Goal: Task Accomplishment & Management: Use online tool/utility

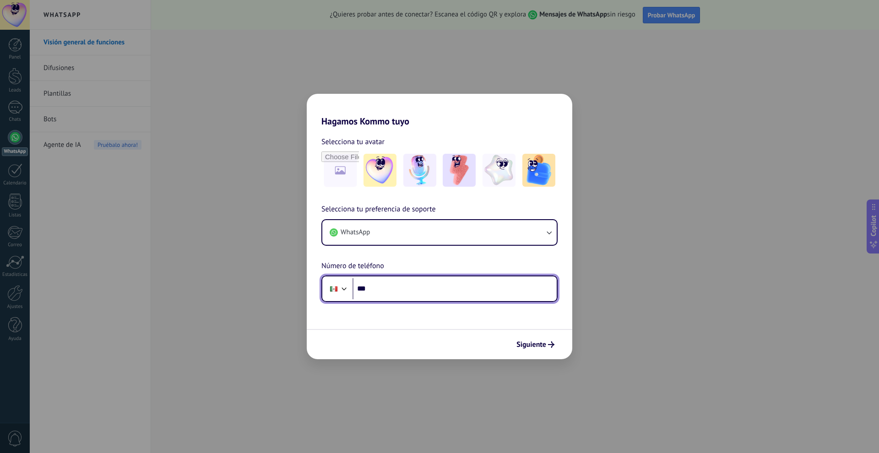
click at [423, 289] on input "***" at bounding box center [455, 288] width 204 height 21
click at [649, 194] on div "Hagamos Kommo tuyo Selecciona tu avatar Selecciona tu preferencia de soporte Wh…" at bounding box center [439, 226] width 879 height 453
click at [423, 293] on input "***" at bounding box center [455, 288] width 204 height 21
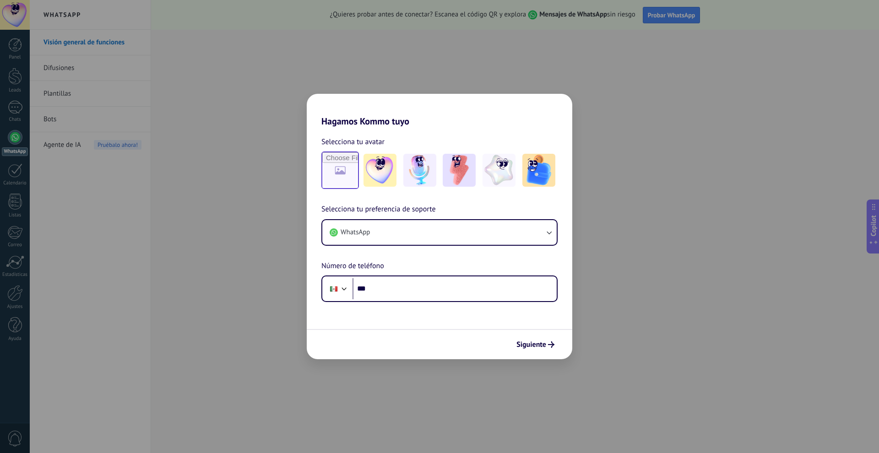
click at [343, 170] on input "file" at bounding box center [340, 170] width 36 height 36
click at [532, 342] on span "Siguiente" at bounding box center [531, 345] width 30 height 6
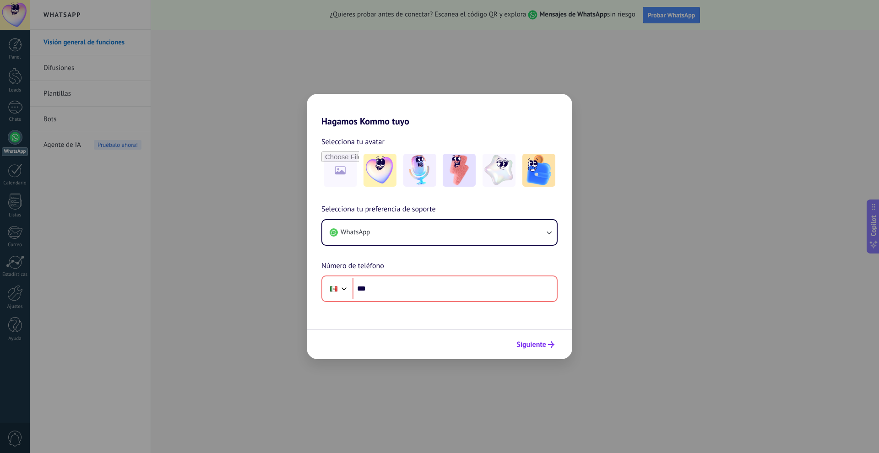
click at [532, 342] on span "Siguiente" at bounding box center [531, 345] width 30 height 6
click at [699, 292] on div "Hagamos Kommo tuyo Selecciona tu avatar Selecciona tu preferencia de soporte Wh…" at bounding box center [439, 226] width 879 height 453
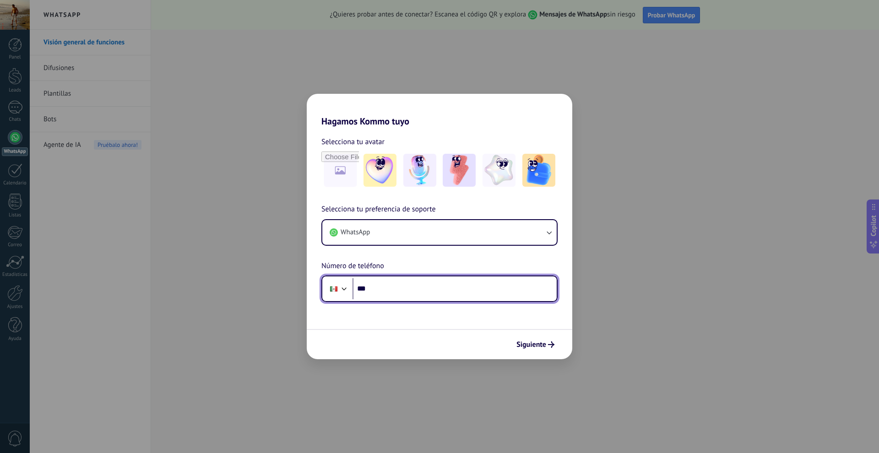
click at [464, 297] on input "***" at bounding box center [455, 288] width 204 height 21
type input "**********"
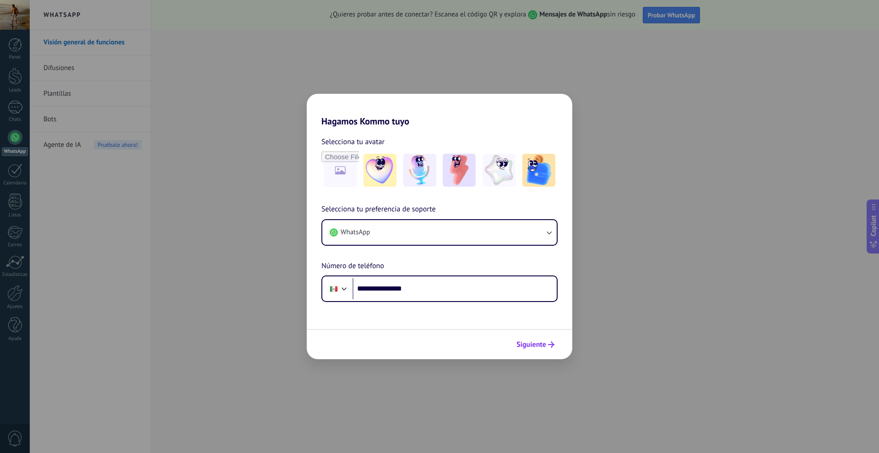
click at [540, 347] on span "Siguiente" at bounding box center [531, 345] width 30 height 6
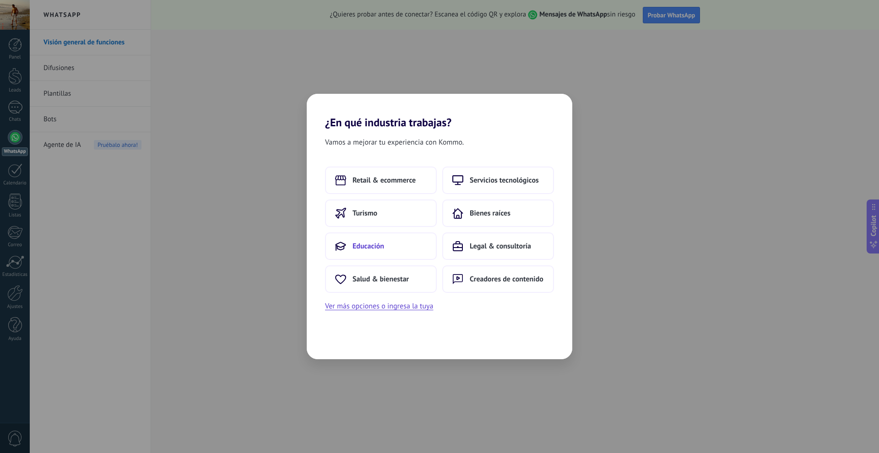
click at [382, 249] on span "Educación" at bounding box center [369, 246] width 32 height 9
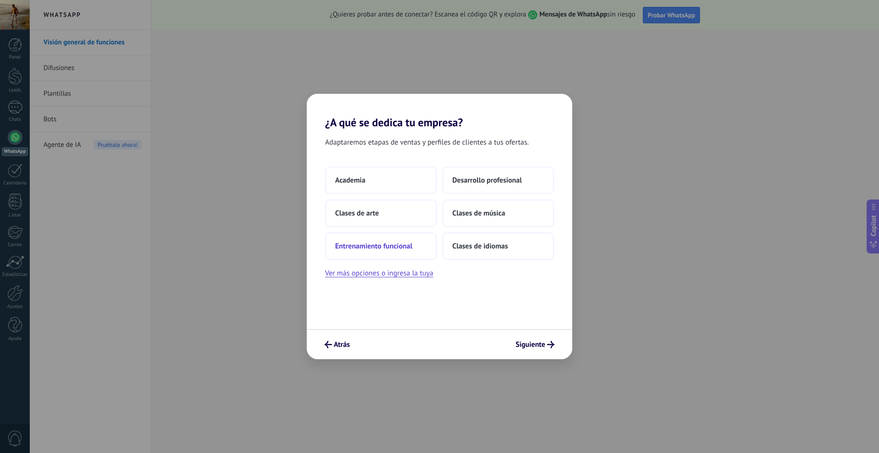
click at [399, 246] on span "Entrenamiento funcional" at bounding box center [373, 246] width 77 height 9
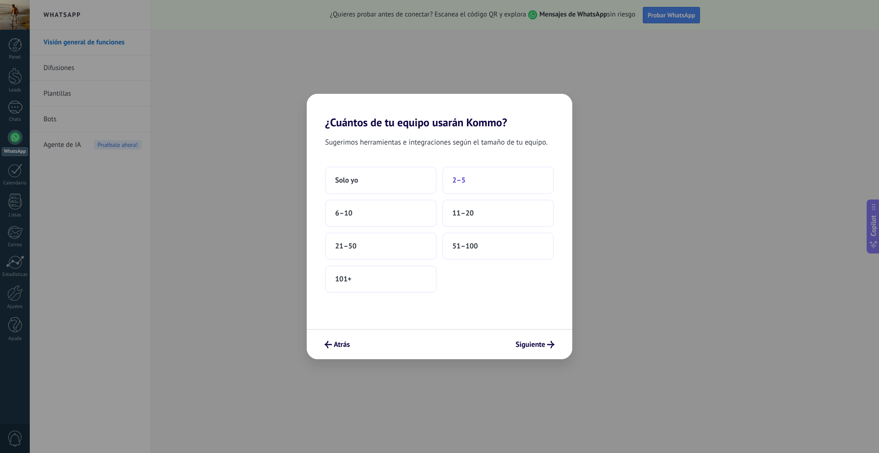
click at [507, 173] on button "2–5" at bounding box center [498, 180] width 112 height 27
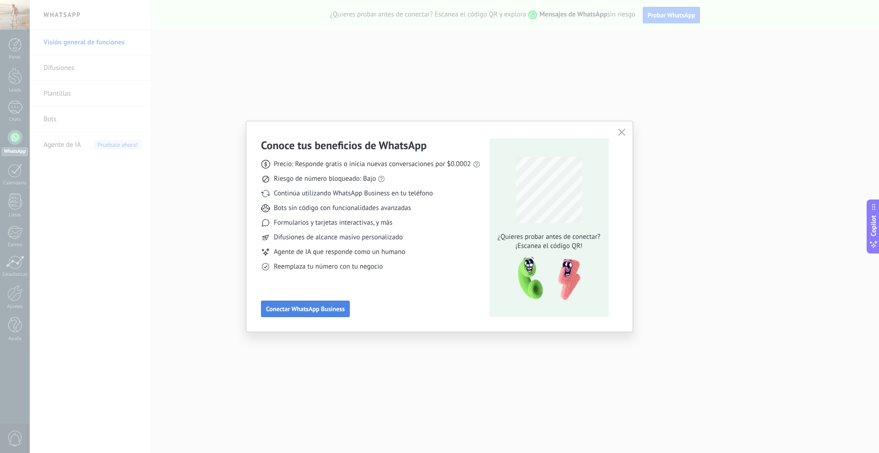
click at [300, 307] on span "Conectar WhatsApp Business" at bounding box center [305, 309] width 79 height 6
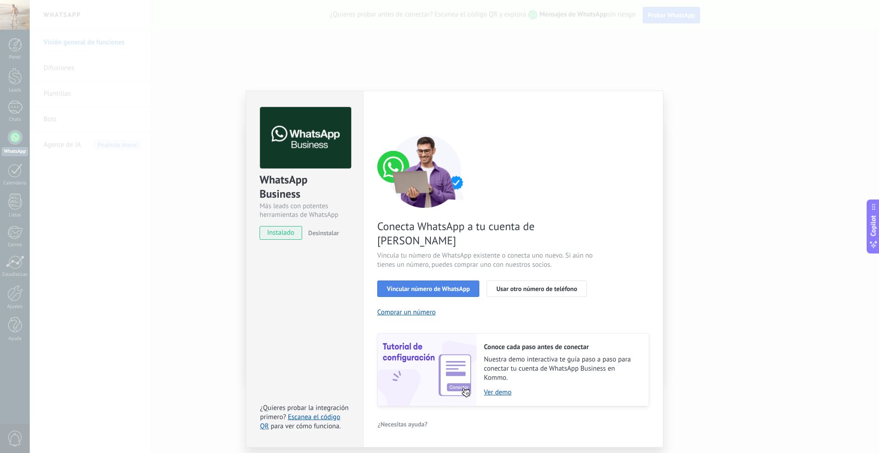
click at [410, 286] on span "Vincular número de WhatsApp" at bounding box center [428, 289] width 83 height 6
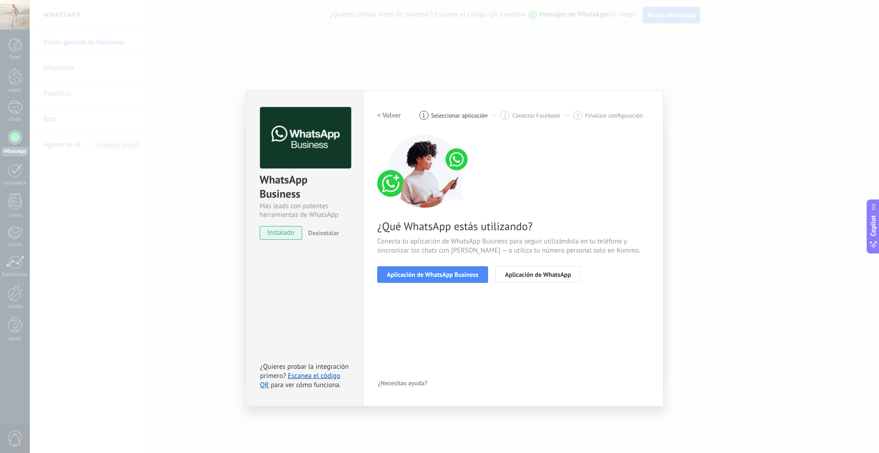
click at [410, 277] on span "Aplicación de WhatsApp Business" at bounding box center [433, 274] width 92 height 6
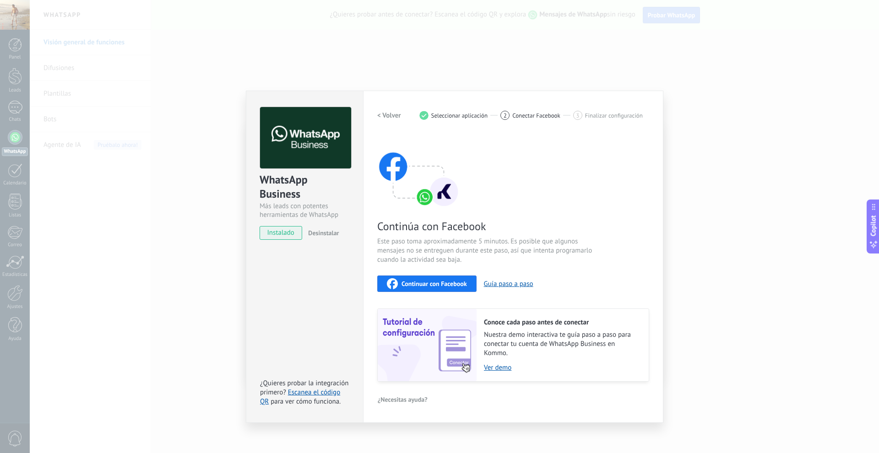
click at [440, 282] on span "Continuar con Facebook" at bounding box center [434, 284] width 65 height 6
click at [426, 282] on span "Continuar con Facebook" at bounding box center [434, 284] width 65 height 6
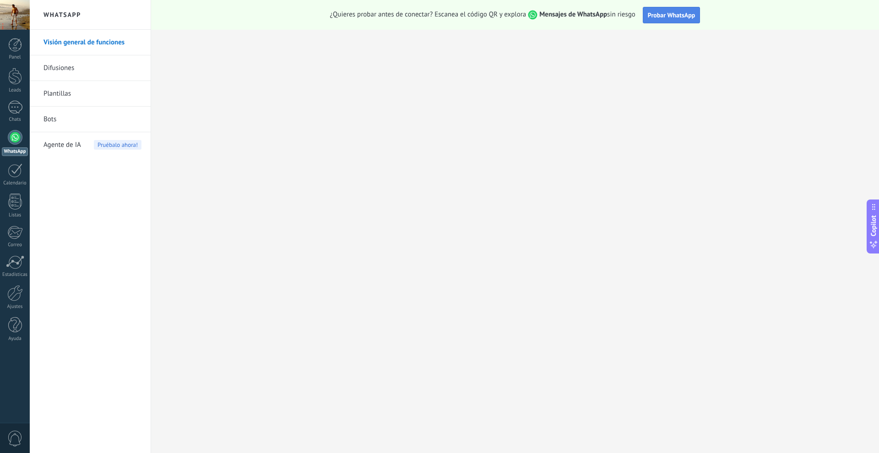
click at [689, 9] on button "Probar WhatsApp" at bounding box center [672, 15] width 58 height 16
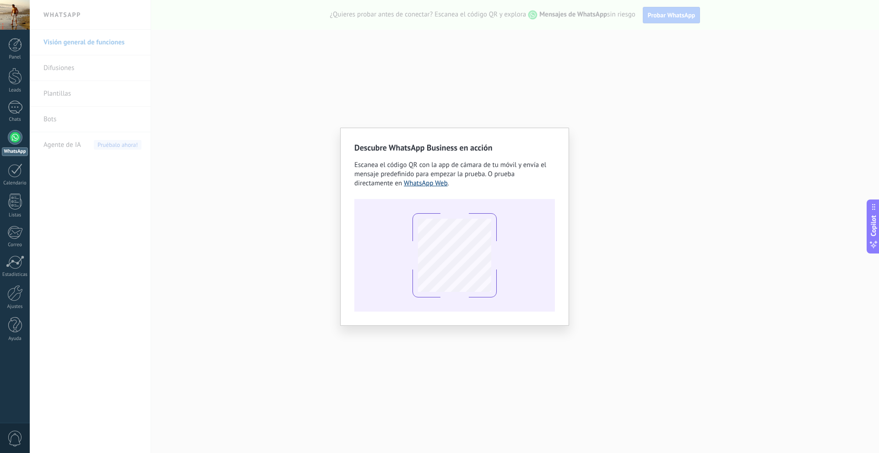
click at [427, 184] on link "WhatsApp Web" at bounding box center [426, 183] width 44 height 9
click at [297, 282] on div "Descubre WhatsApp Business en acción Escanea el código QR con la app de cámara …" at bounding box center [454, 226] width 849 height 453
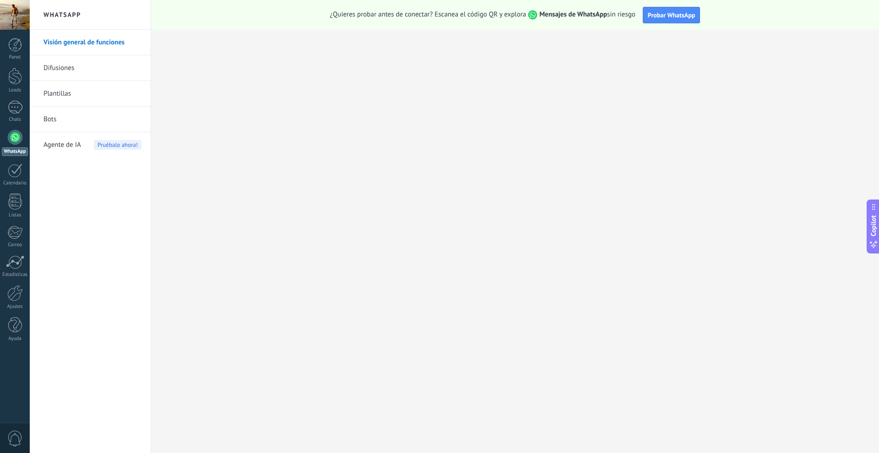
click at [19, 138] on div at bounding box center [15, 137] width 15 height 15
click at [17, 168] on div at bounding box center [15, 170] width 15 height 14
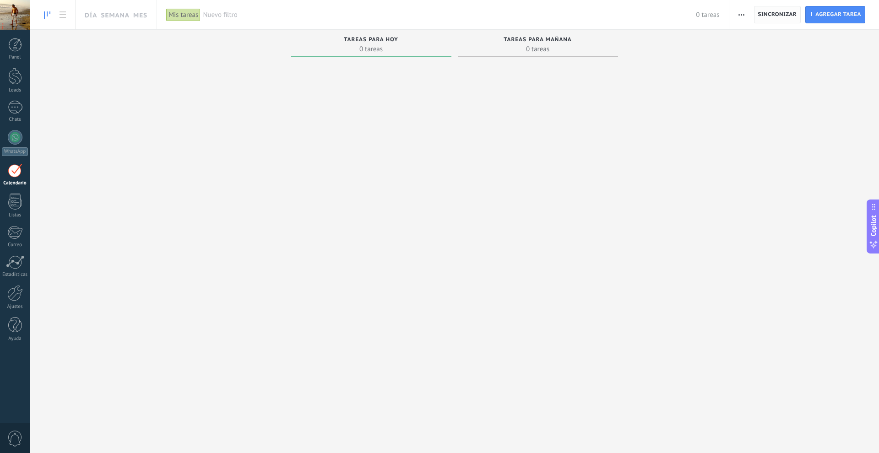
click at [776, 17] on span "Sincronizar" at bounding box center [777, 14] width 39 height 5
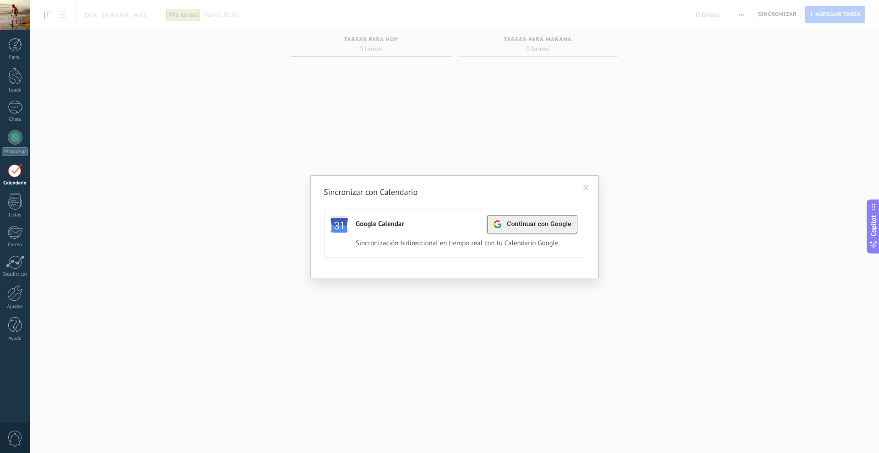
click at [544, 222] on span "Continuar con Google" at bounding box center [539, 224] width 65 height 7
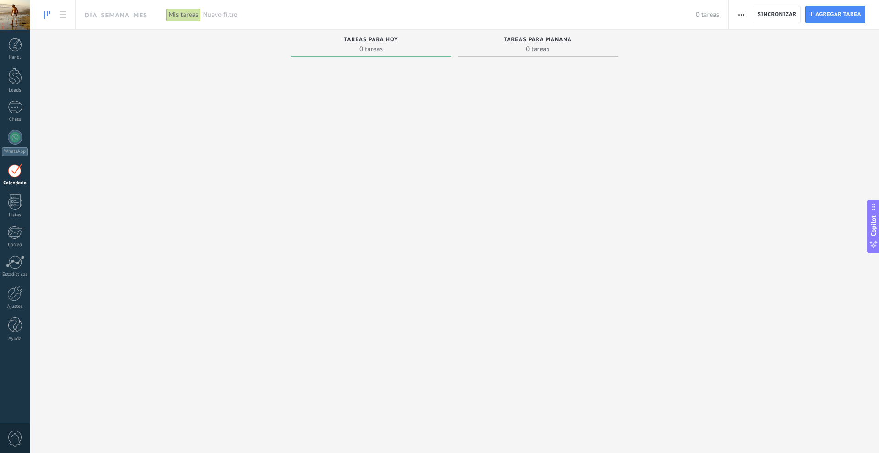
click at [517, 45] on span "0 tareas" at bounding box center [537, 48] width 151 height 9
click at [413, 59] on div "Tareas para hoy 0 tareas" at bounding box center [371, 45] width 160 height 31
click at [781, 11] on span "Sincronizar" at bounding box center [777, 14] width 39 height 16
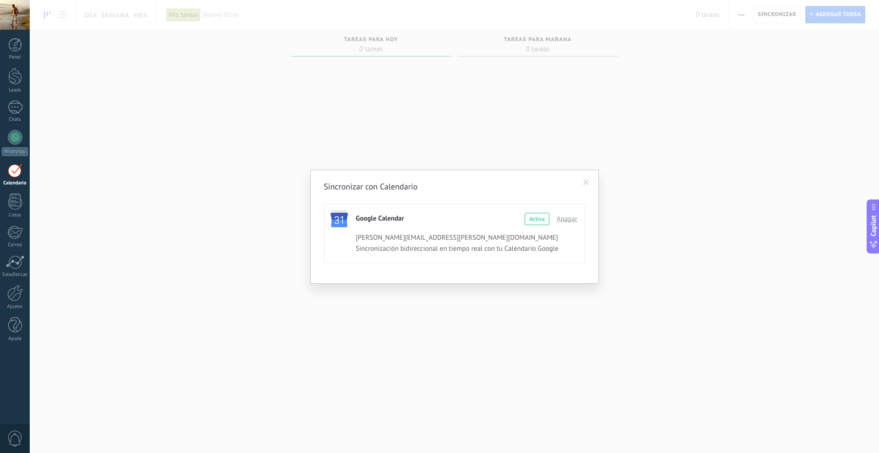
click at [532, 216] on div "Activa" at bounding box center [537, 219] width 25 height 12
click at [559, 221] on span "Continuar con Google" at bounding box center [539, 218] width 65 height 7
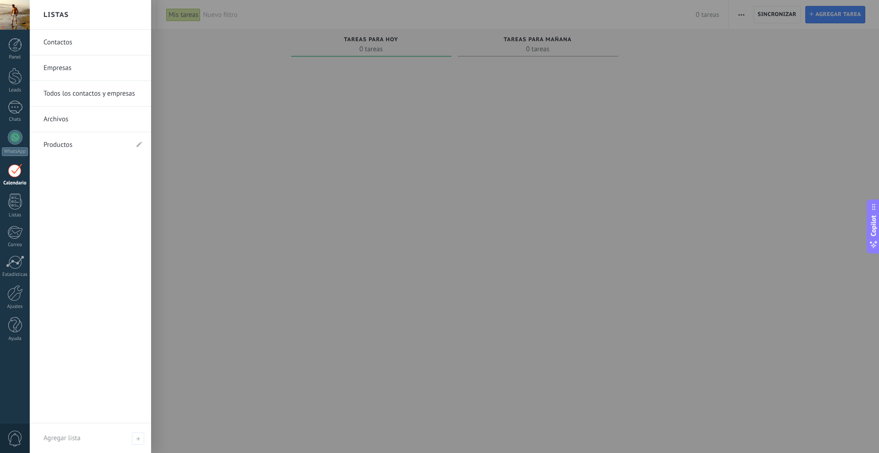
click at [16, 170] on div at bounding box center [15, 170] width 15 height 14
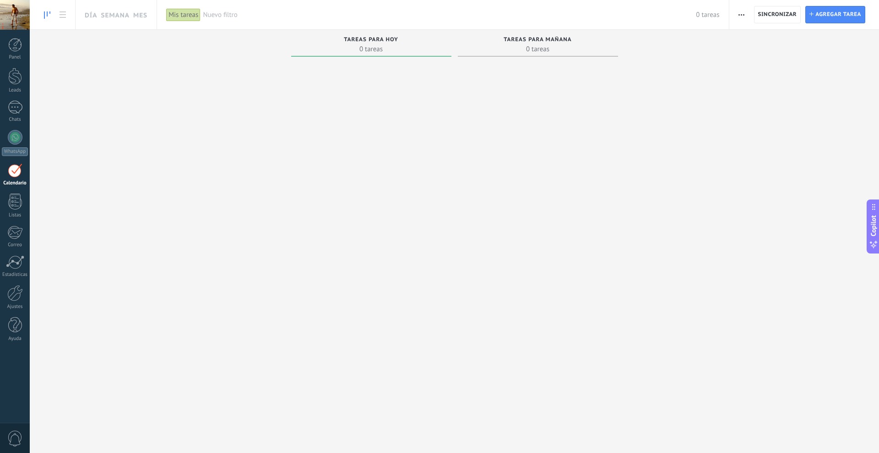
click at [15, 171] on div at bounding box center [15, 170] width 15 height 14
click at [743, 12] on span "button" at bounding box center [741, 14] width 6 height 17
click at [532, 49] on span "0 tareas" at bounding box center [537, 48] width 151 height 9
click at [538, 43] on span "Tareas para mañana" at bounding box center [538, 40] width 68 height 6
click at [548, 57] on div "Tareas para [DATE] 0 tareas" at bounding box center [538, 45] width 160 height 31
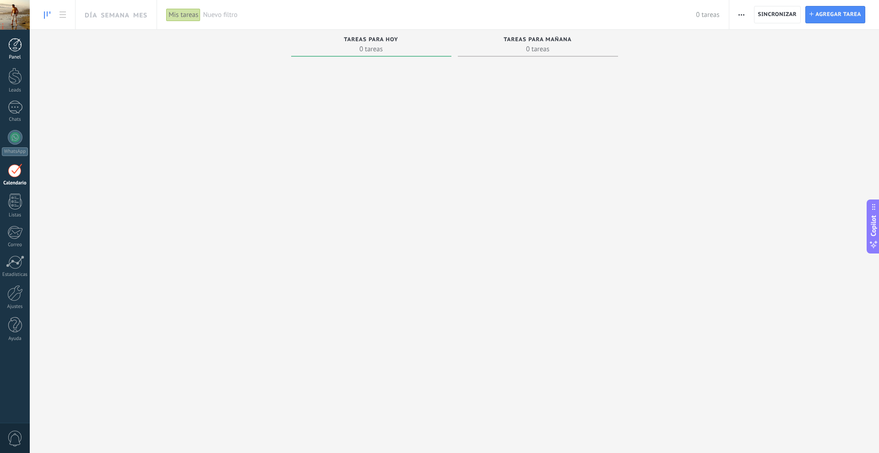
click at [16, 42] on div at bounding box center [15, 45] width 14 height 14
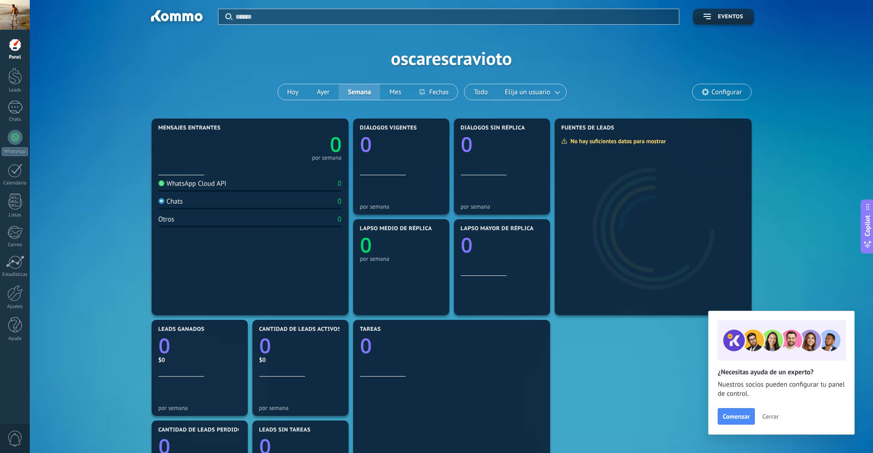
click at [588, 379] on div "Mensajes entrantes 0 por semana WhatsApp Cloud API 0 Chats 0 Otros 0 Diálogos v…" at bounding box center [451, 368] width 604 height 504
click at [12, 174] on div at bounding box center [15, 170] width 15 height 14
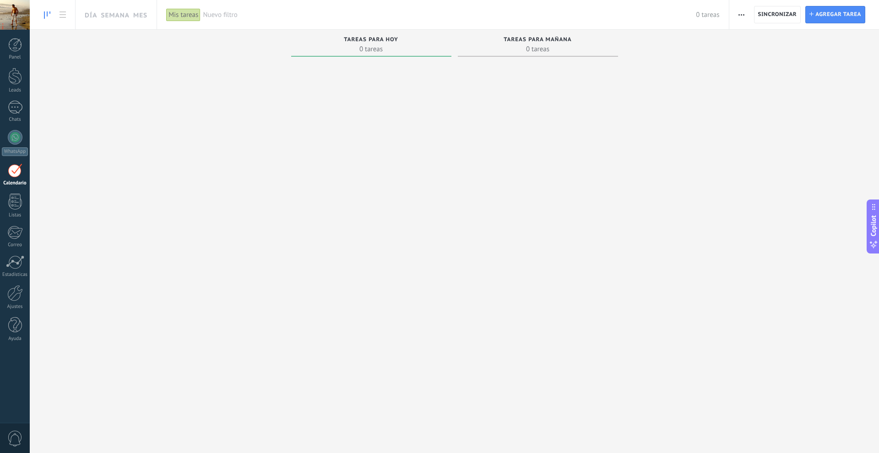
click at [225, 14] on span "Nuevo filtro" at bounding box center [449, 15] width 493 height 9
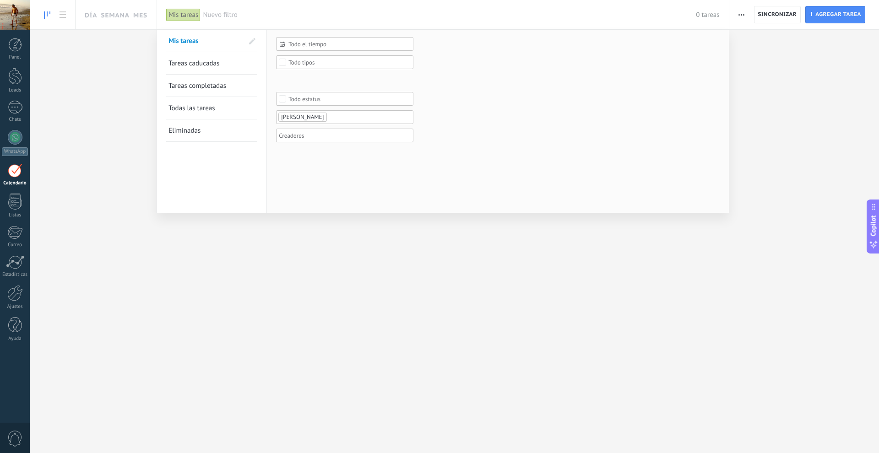
click at [207, 65] on span "Tareas caducadas" at bounding box center [193, 63] width 51 height 9
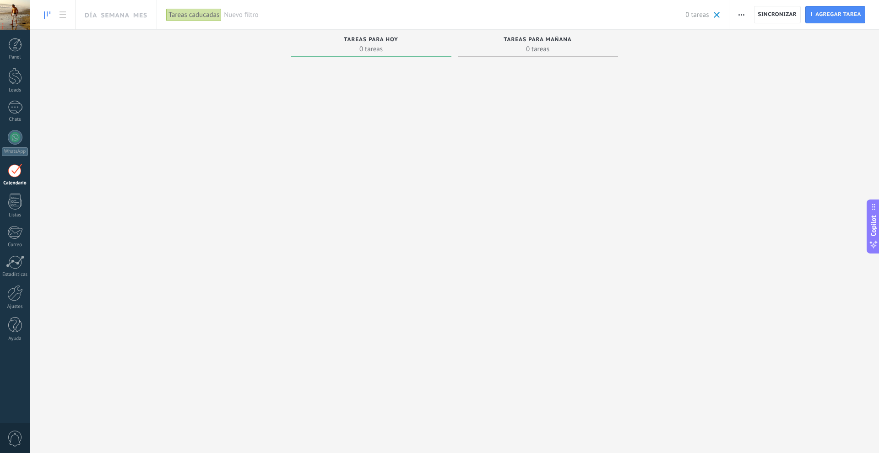
click at [718, 16] on span at bounding box center [717, 15] width 6 height 6
click at [527, 43] on div "Tareas para mañana" at bounding box center [537, 41] width 151 height 8
click at [357, 48] on span "0 tareas" at bounding box center [371, 48] width 151 height 9
click at [12, 181] on div "Calendario" at bounding box center [15, 183] width 27 height 6
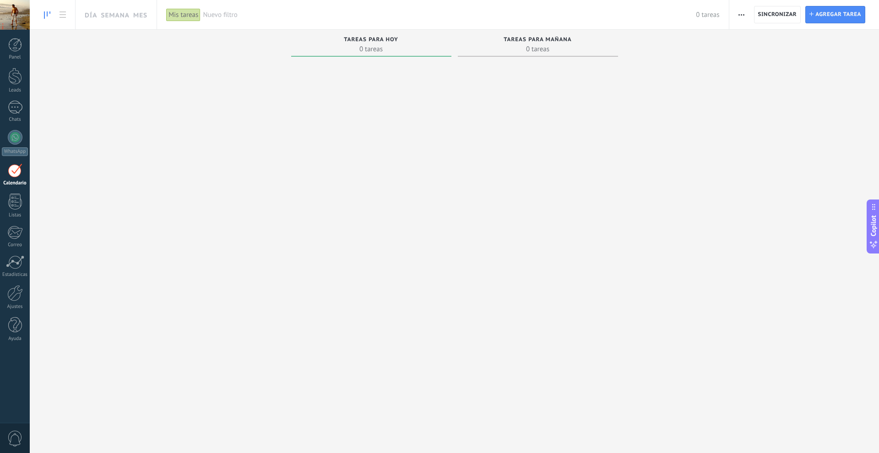
click at [12, 181] on div "Calendario" at bounding box center [15, 183] width 27 height 6
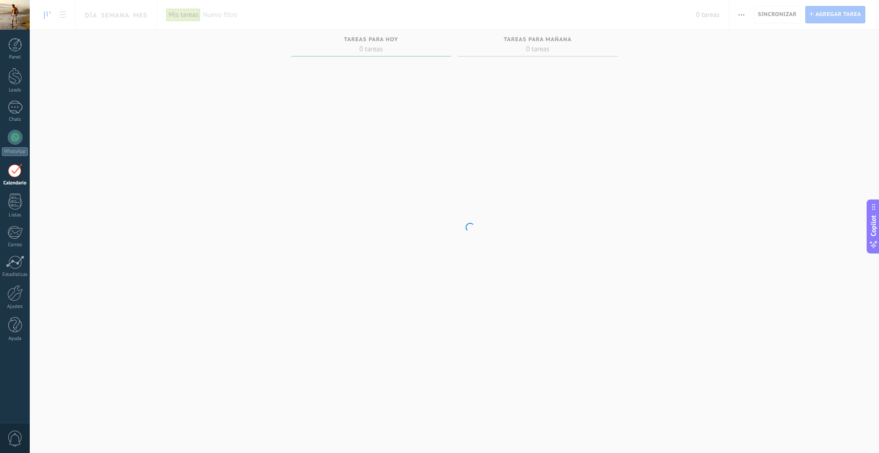
click at [12, 181] on div "Calendario" at bounding box center [15, 183] width 27 height 6
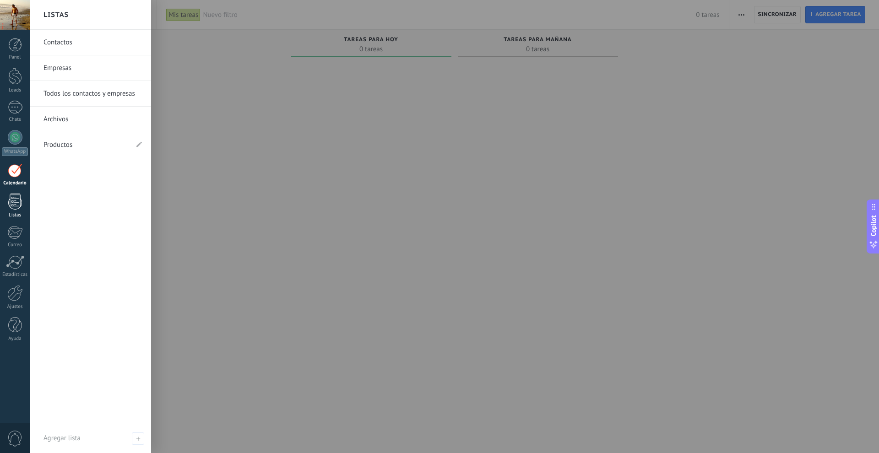
click at [21, 202] on div at bounding box center [15, 202] width 14 height 16
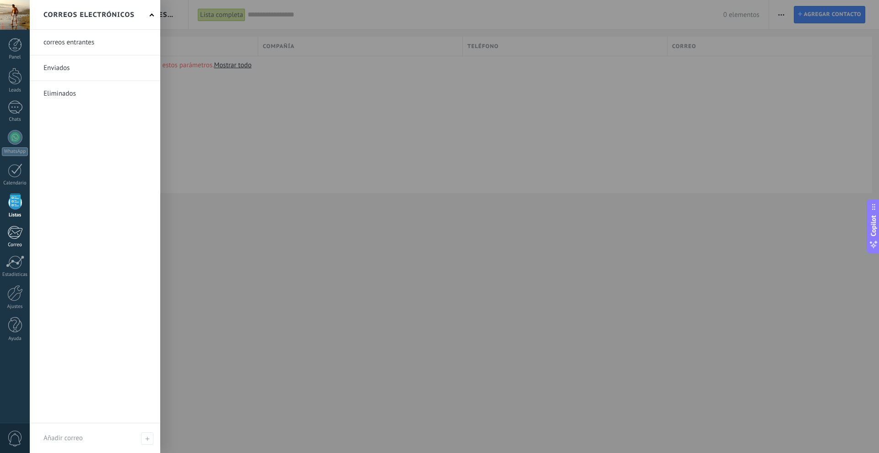
click at [16, 237] on div at bounding box center [14, 233] width 15 height 14
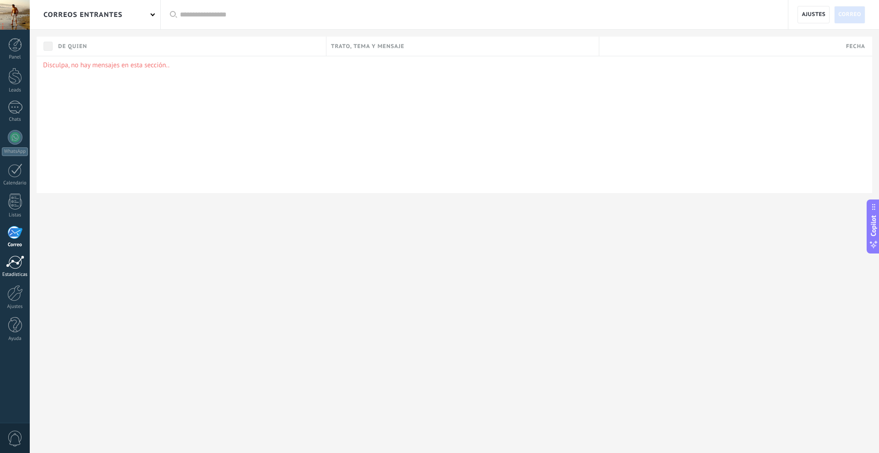
click at [14, 262] on div at bounding box center [15, 262] width 18 height 14
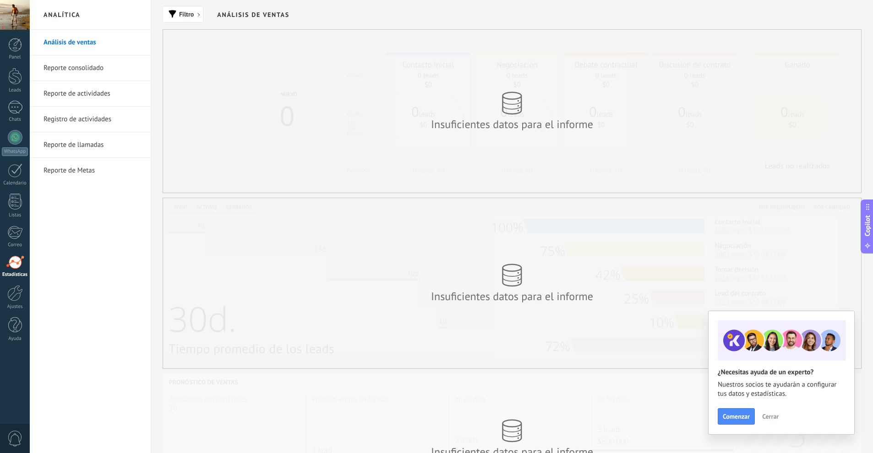
click at [80, 71] on link "Reporte consolidado" at bounding box center [92, 68] width 98 height 26
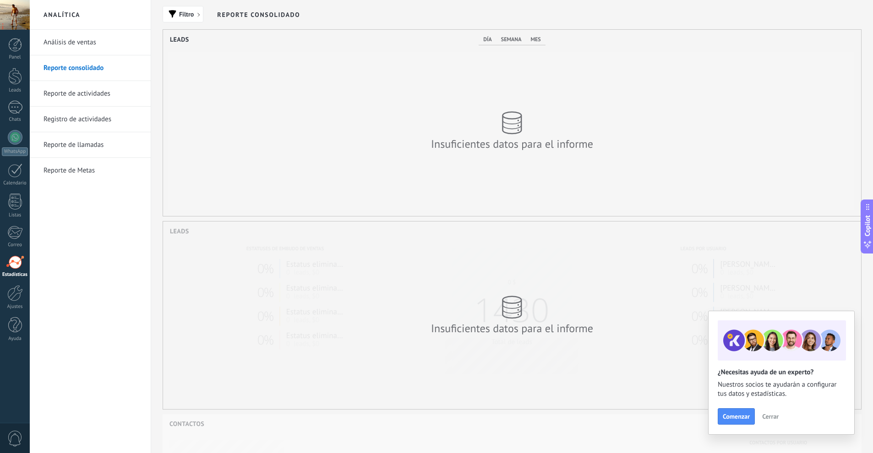
scroll to position [186, 698]
click at [12, 140] on div at bounding box center [15, 137] width 15 height 15
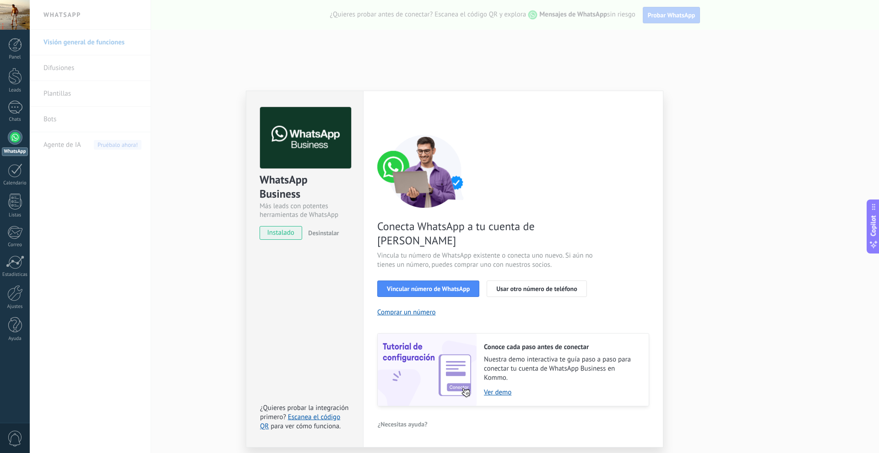
click at [289, 232] on span "instalado" at bounding box center [281, 233] width 42 height 14
click at [434, 286] on span "Vincular número de WhatsApp" at bounding box center [428, 289] width 83 height 6
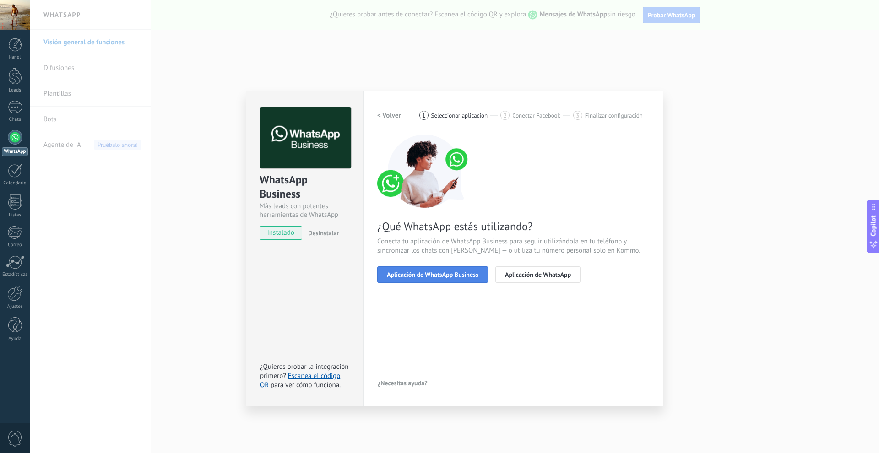
click at [457, 279] on button "Aplicación de WhatsApp Business" at bounding box center [432, 274] width 111 height 16
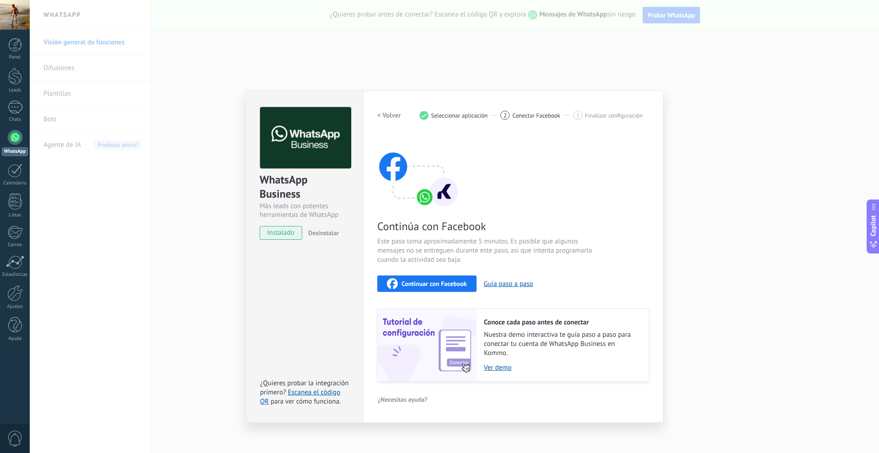
click at [524, 116] on span "Conectar Facebook" at bounding box center [536, 115] width 48 height 7
click at [514, 284] on button "Guía paso a paso" at bounding box center [508, 284] width 49 height 9
click at [402, 285] on span "Continuar con Facebook" at bounding box center [434, 284] width 65 height 6
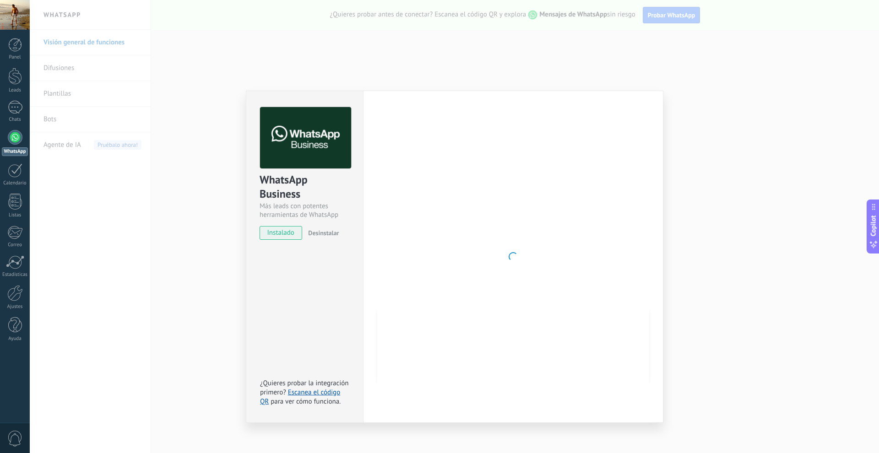
click at [589, 30] on div "WhatsApp Business Más leads con potentes herramientas de WhatsApp instalado Des…" at bounding box center [454, 226] width 849 height 453
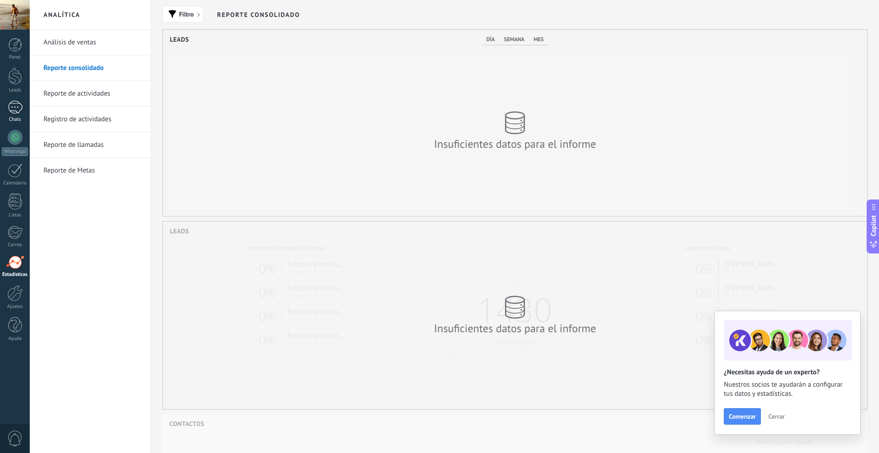
scroll to position [186, 698]
click at [16, 138] on div at bounding box center [15, 137] width 15 height 15
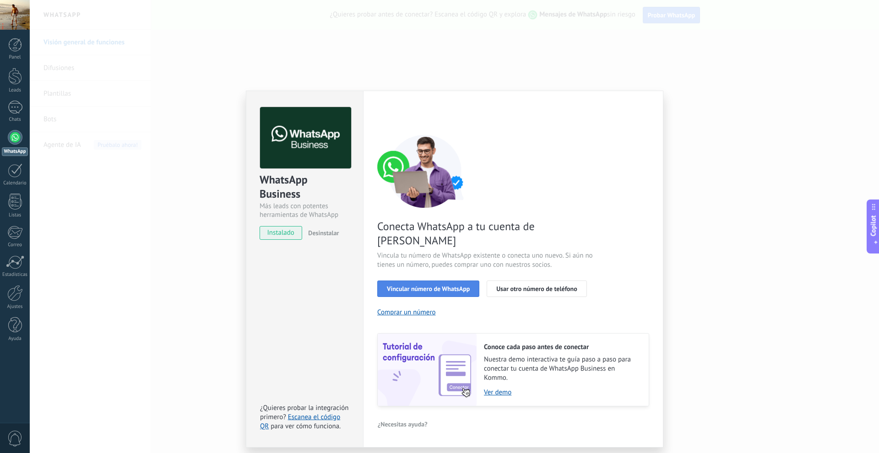
click at [439, 286] on span "Vincular número de WhatsApp" at bounding box center [428, 289] width 83 height 6
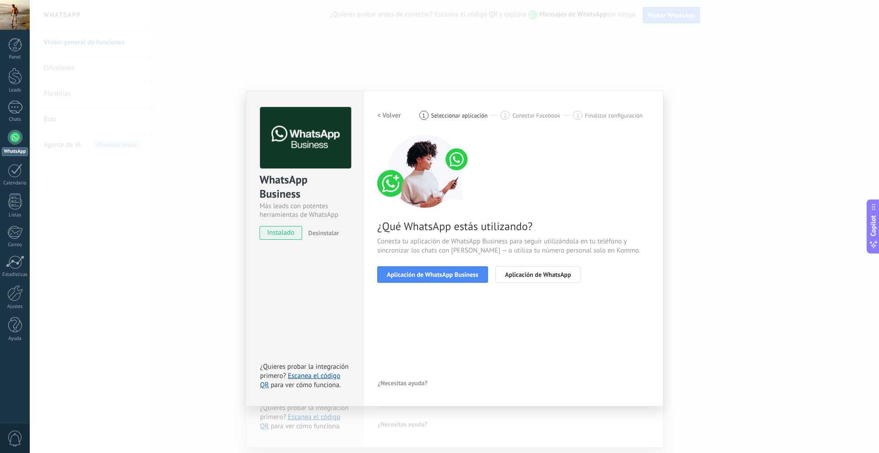
click at [439, 277] on span "Aplicación de WhatsApp Business" at bounding box center [433, 274] width 92 height 6
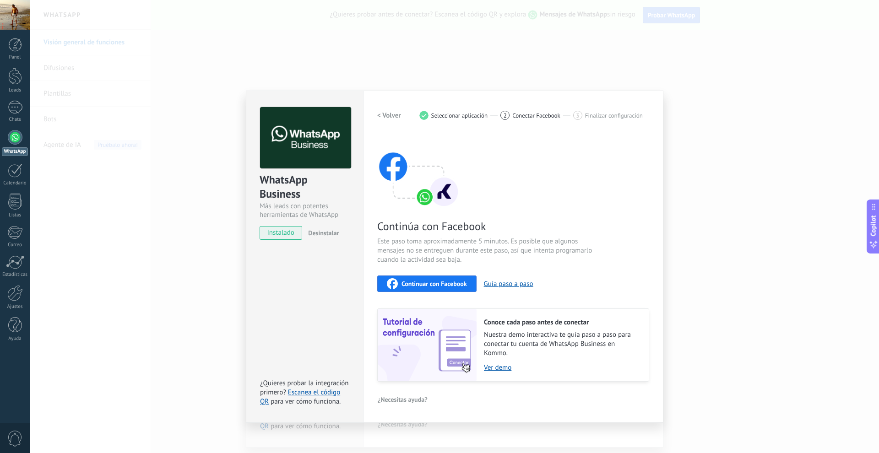
click at [457, 281] on span "Continuar con Facebook" at bounding box center [434, 284] width 65 height 6
click at [415, 285] on span "Continuar con Facebook" at bounding box center [434, 284] width 65 height 6
